Goal: Transaction & Acquisition: Purchase product/service

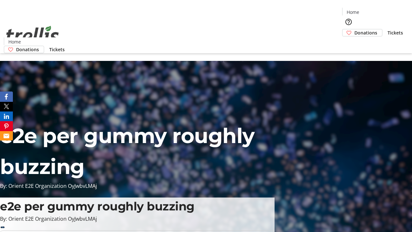
click at [354, 29] on span "Donations" at bounding box center [365, 32] width 23 height 7
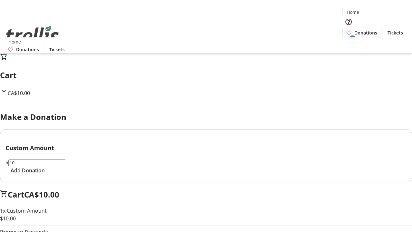
select select "CA"
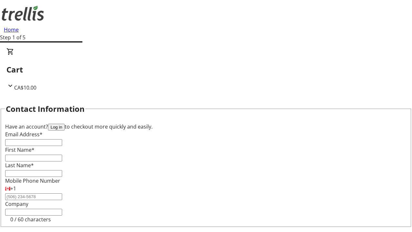
click at [65, 124] on button "Log in" at bounding box center [56, 127] width 17 height 7
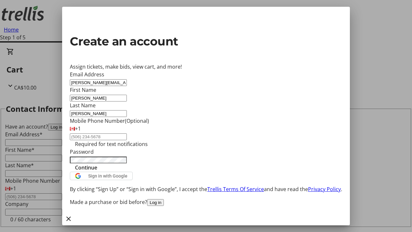
click at [97, 171] on span "Continue" at bounding box center [86, 167] width 22 height 8
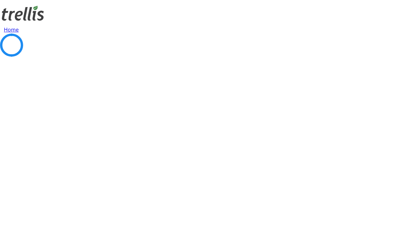
select select "BC"
select select "CA"
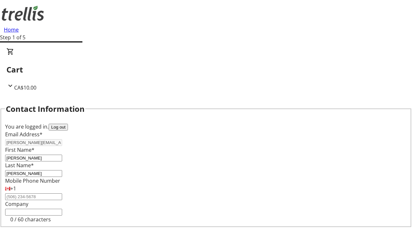
type input "Kelowna"
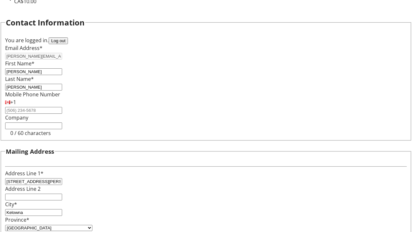
type input "V1Y 0C2"
select select "BC"
select select "CA"
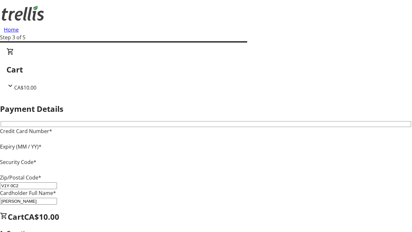
type input "V1Y 0C2"
